Goal: Find specific page/section: Find specific page/section

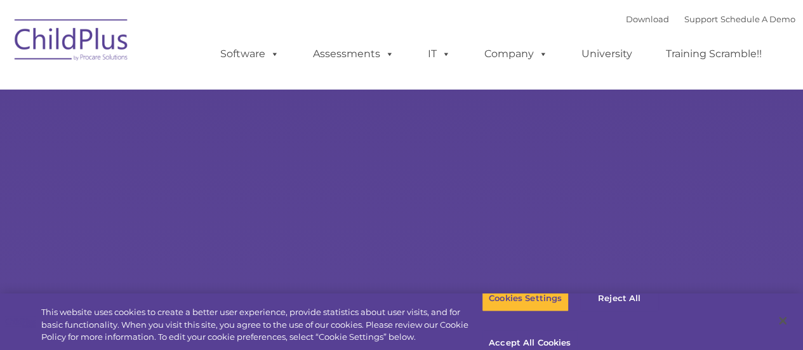
select select "MEDIUM"
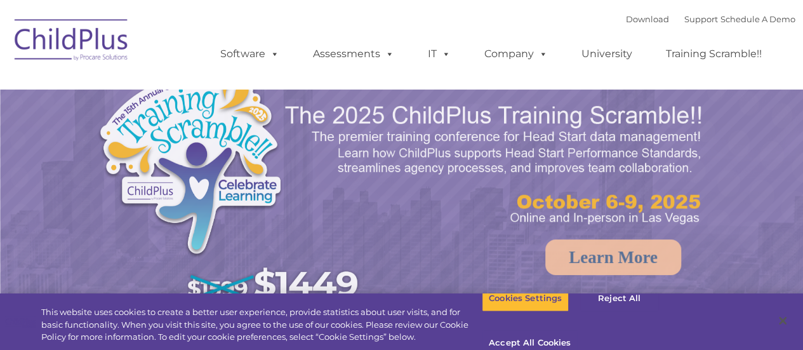
select select "MEDIUM"
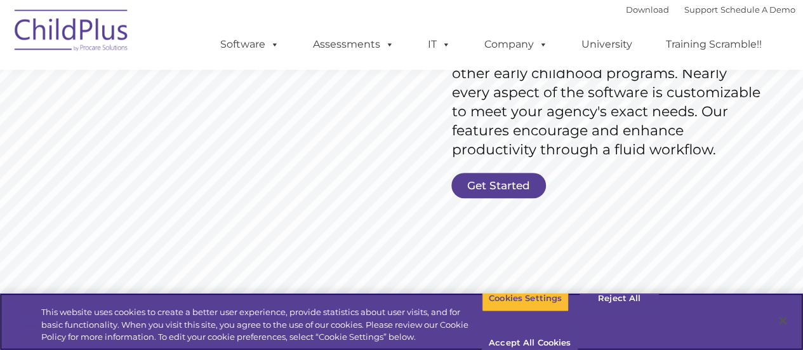
scroll to position [255, 0]
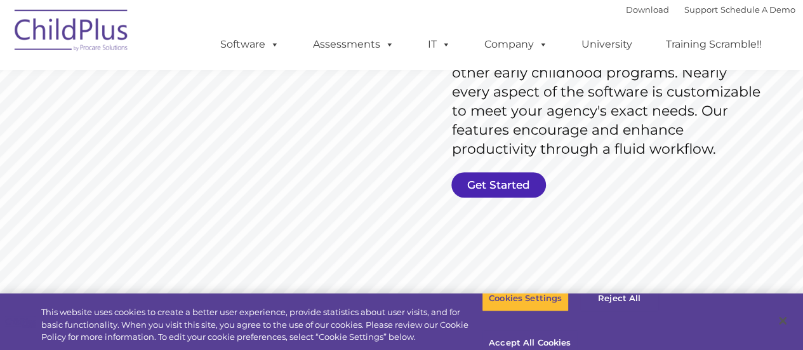
click at [474, 183] on link "Get Started" at bounding box center [498, 184] width 95 height 25
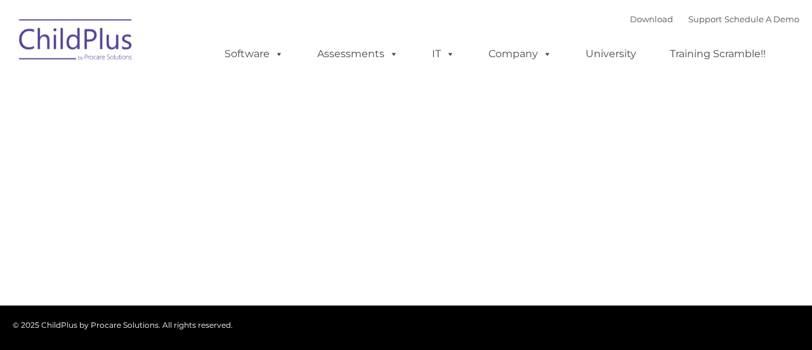
type input ""
